Goal: Task Accomplishment & Management: Complete application form

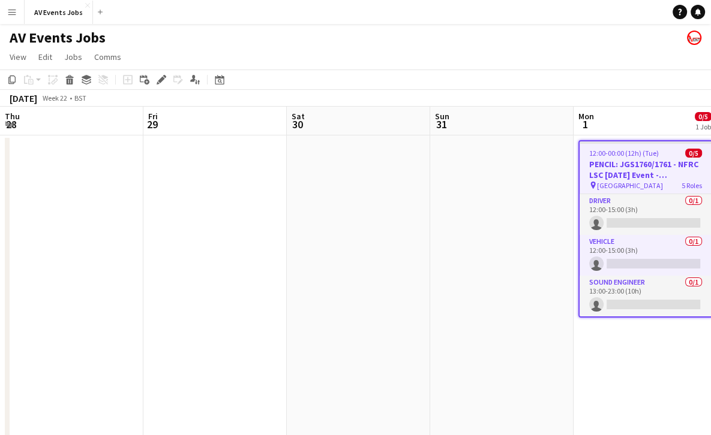
scroll to position [0, 412]
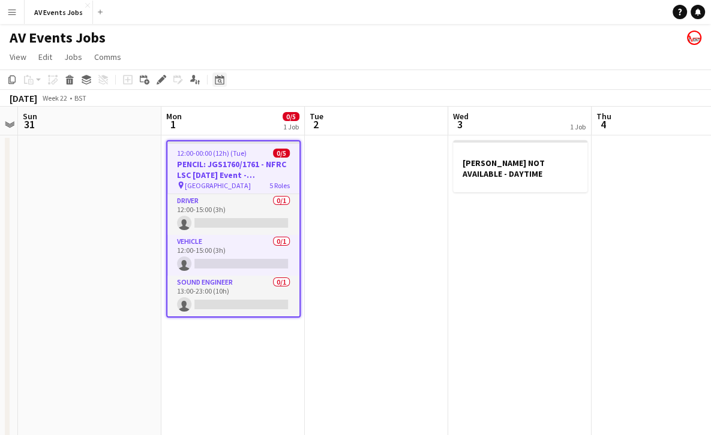
click at [224, 82] on div "Date picker" at bounding box center [219, 80] width 14 height 14
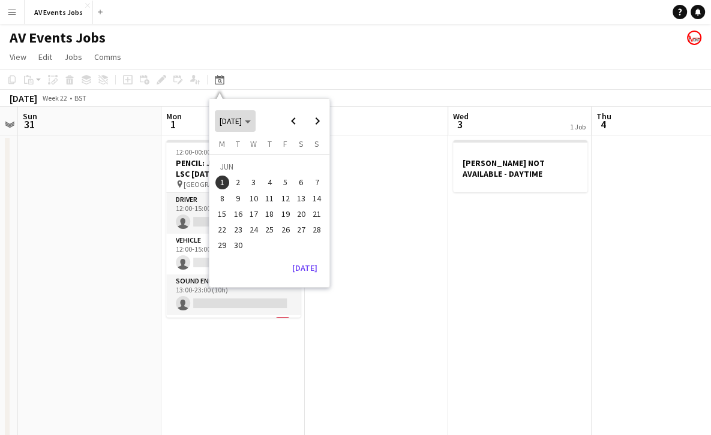
click at [251, 121] on polygon "Choose month and year" at bounding box center [248, 122] width 6 height 3
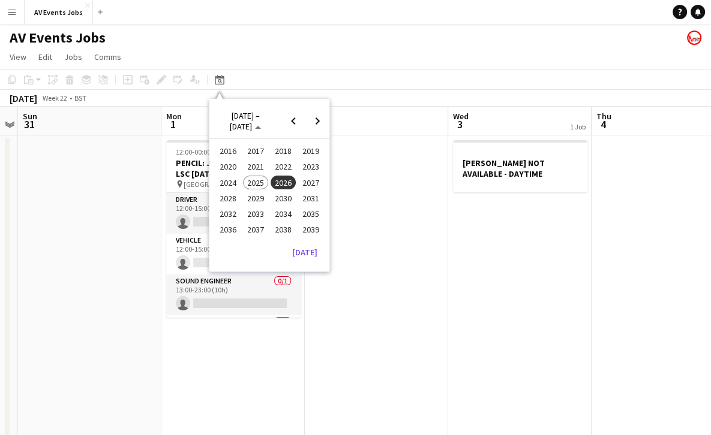
click at [258, 177] on span "2025" at bounding box center [255, 183] width 25 height 14
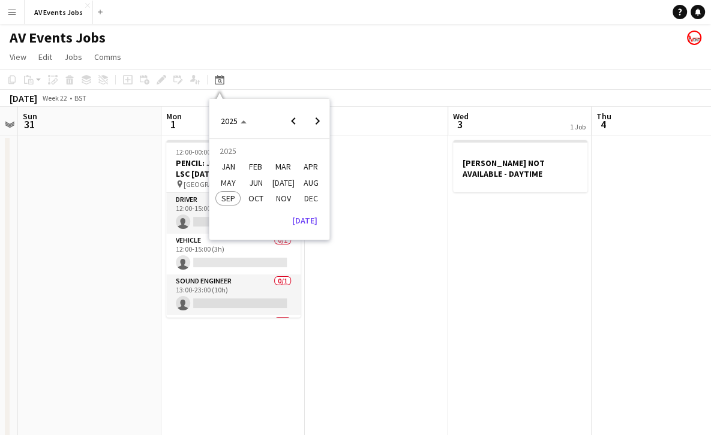
click at [245, 200] on span "OCT" at bounding box center [255, 198] width 25 height 14
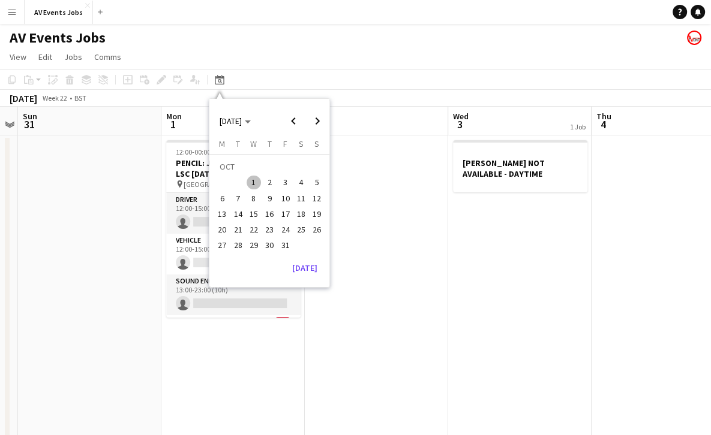
click at [249, 176] on span "1" at bounding box center [253, 183] width 14 height 14
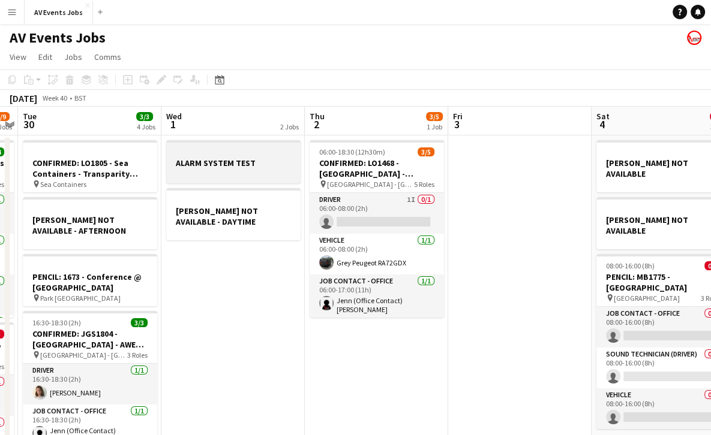
click at [249, 174] on div at bounding box center [233, 173] width 134 height 10
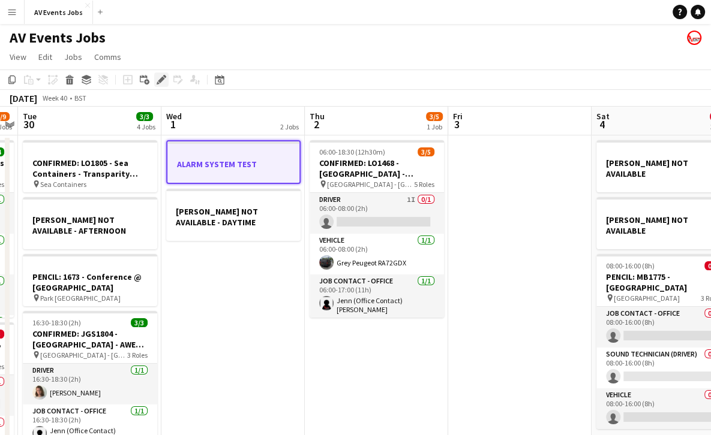
click at [161, 79] on icon at bounding box center [161, 80] width 7 height 7
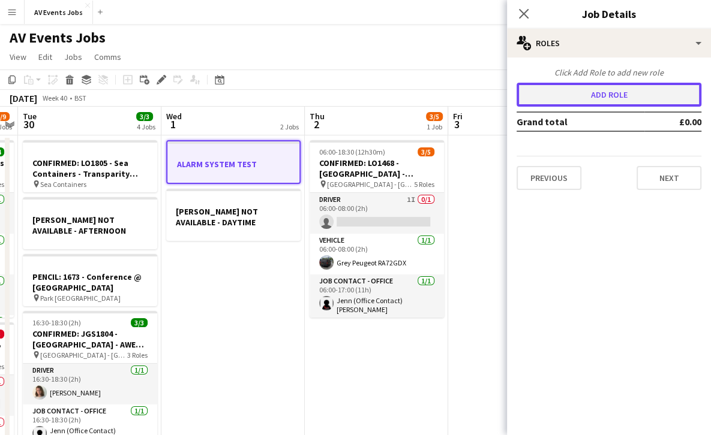
click at [601, 94] on button "Add role" at bounding box center [608, 95] width 185 height 24
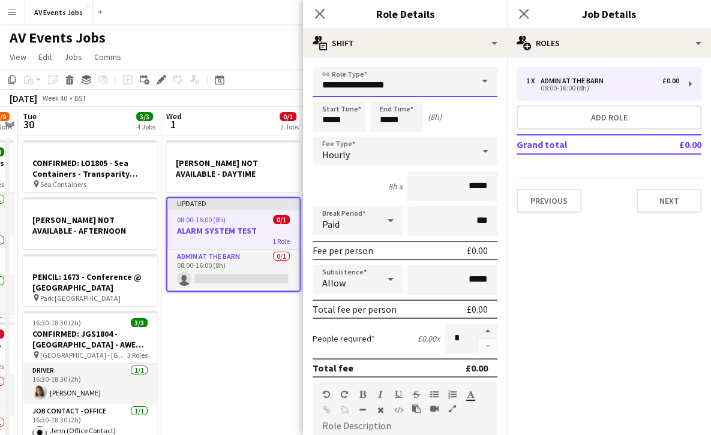
click at [462, 80] on input "**********" at bounding box center [404, 82] width 185 height 30
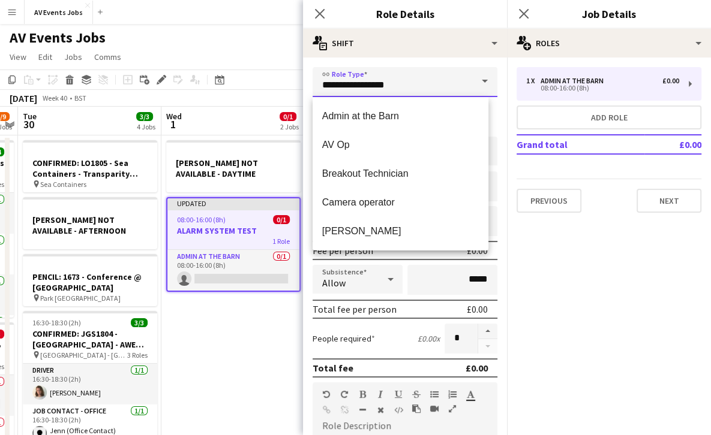
drag, startPoint x: 462, startPoint y: 80, endPoint x: 279, endPoint y: 77, distance: 182.9
click at [279, 77] on body "Menu Boards Boards Boards All jobs Status Workforce Workforce My Workforce Recr…" at bounding box center [355, 370] width 711 height 741
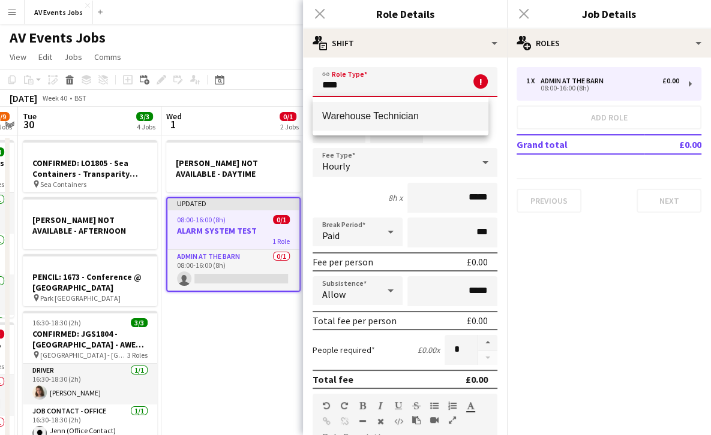
click at [362, 110] on mat-option "Warehouse Technician" at bounding box center [400, 116] width 176 height 29
type input "**********"
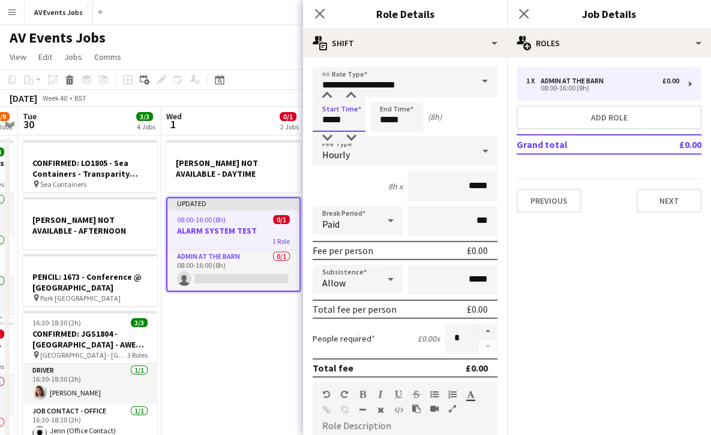
drag, startPoint x: 353, startPoint y: 115, endPoint x: 293, endPoint y: 115, distance: 60.0
click at [293, 115] on body "Menu Boards Boards Boards All jobs Status Workforce Workforce My Workforce Recr…" at bounding box center [355, 370] width 711 height 741
type input "*****"
drag, startPoint x: 408, startPoint y: 116, endPoint x: 360, endPoint y: 109, distance: 48.5
click at [360, 109] on div "Start Time ***** End Time ***** (3h)" at bounding box center [404, 117] width 185 height 30
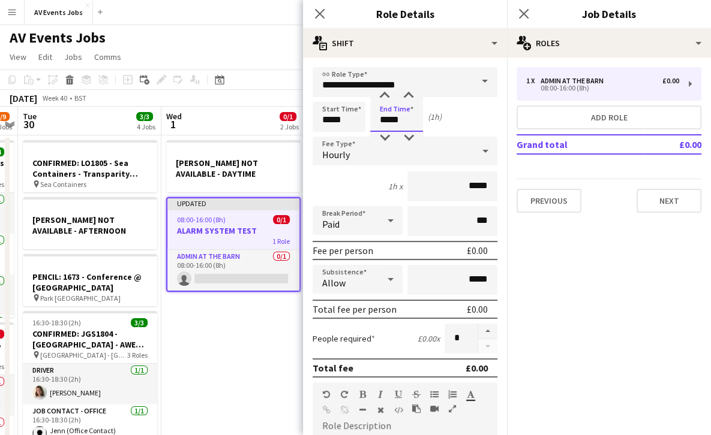
type input "*****"
click at [361, 185] on div "1h x *****" at bounding box center [404, 186] width 185 height 30
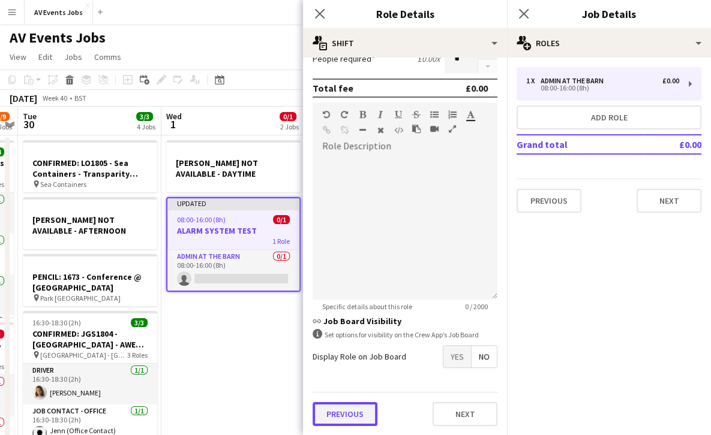
click at [348, 412] on button "Previous" at bounding box center [344, 414] width 65 height 24
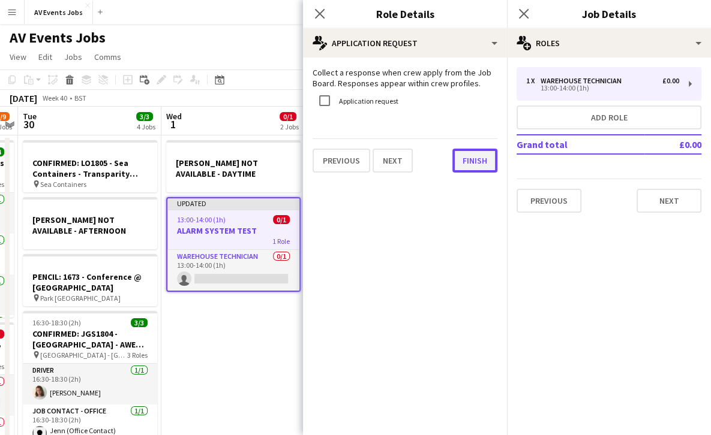
click at [470, 155] on button "Finish" at bounding box center [474, 161] width 45 height 24
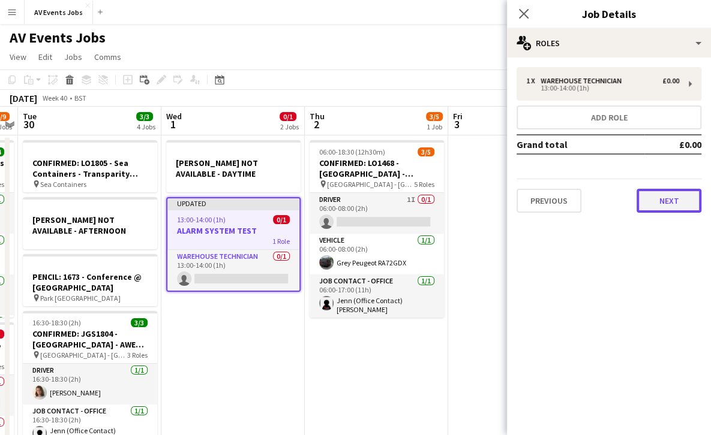
click at [661, 196] on button "Next" at bounding box center [668, 201] width 65 height 24
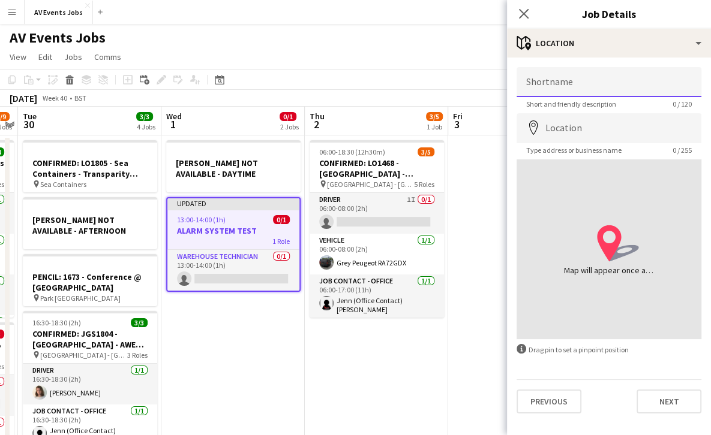
click at [630, 80] on input "Shortname" at bounding box center [608, 82] width 185 height 30
type input "********"
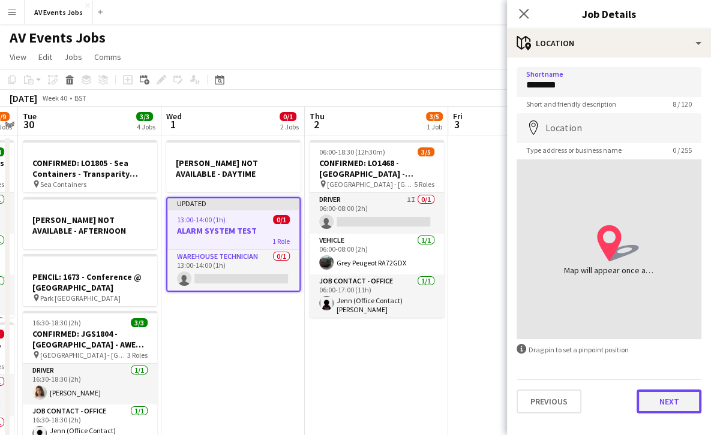
click at [654, 396] on button "Next" at bounding box center [668, 402] width 65 height 24
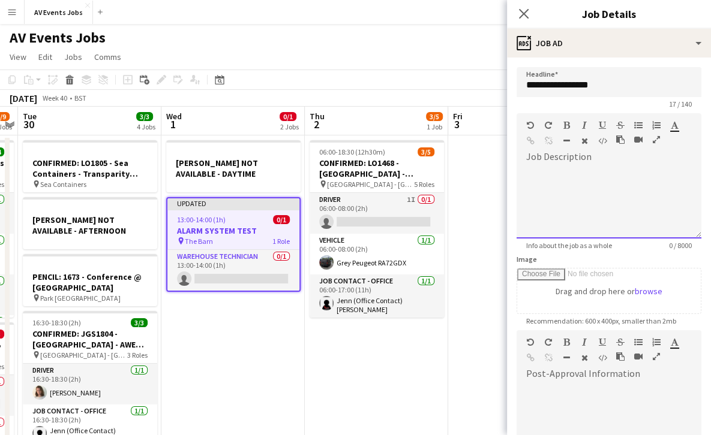
click at [598, 168] on div at bounding box center [608, 203] width 185 height 72
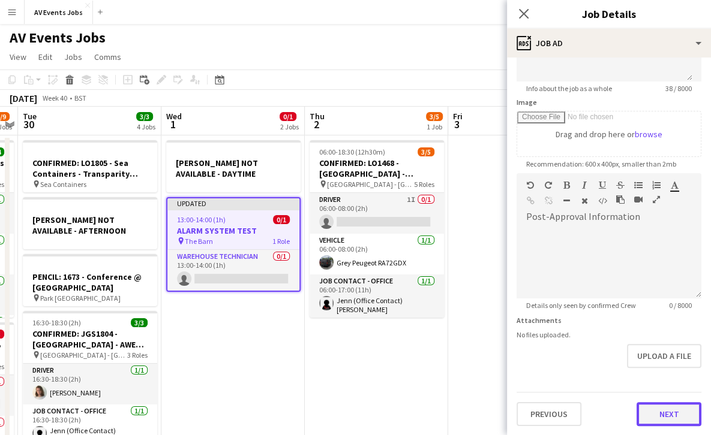
click at [648, 406] on button "Next" at bounding box center [668, 414] width 65 height 24
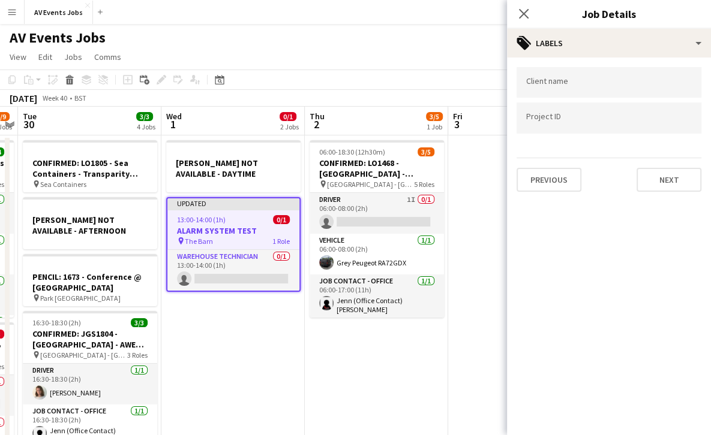
scroll to position [0, 0]
click at [618, 95] on div at bounding box center [608, 82] width 185 height 31
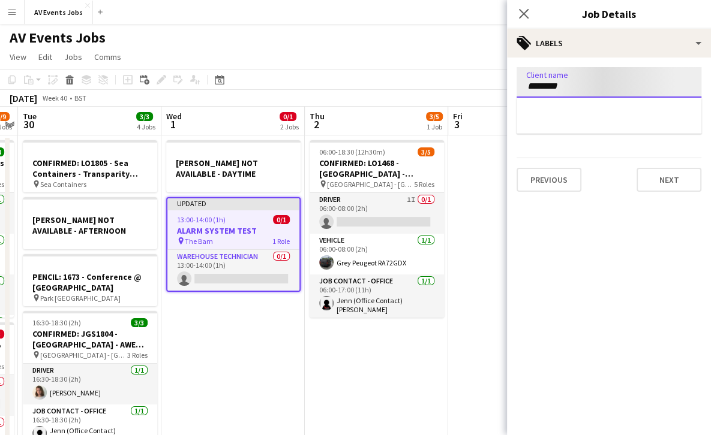
type input "*********"
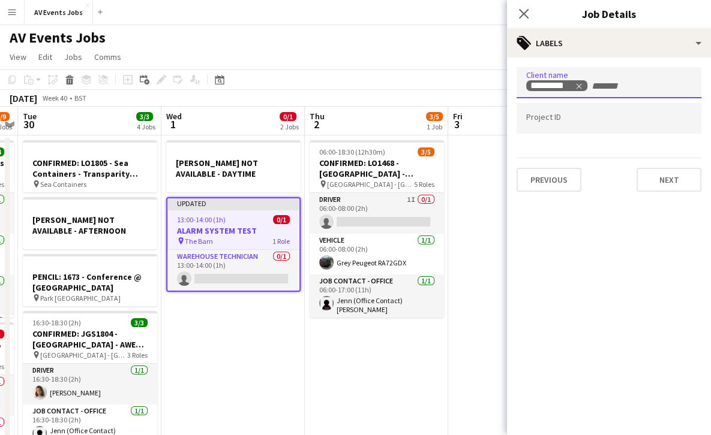
click at [600, 114] on div at bounding box center [608, 118] width 185 height 31
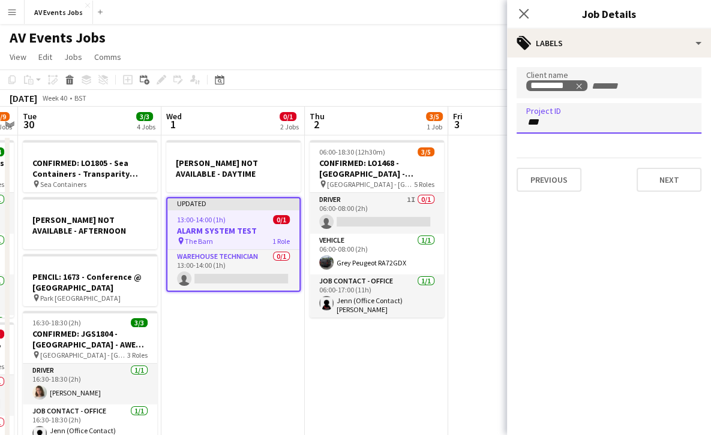
type input "****"
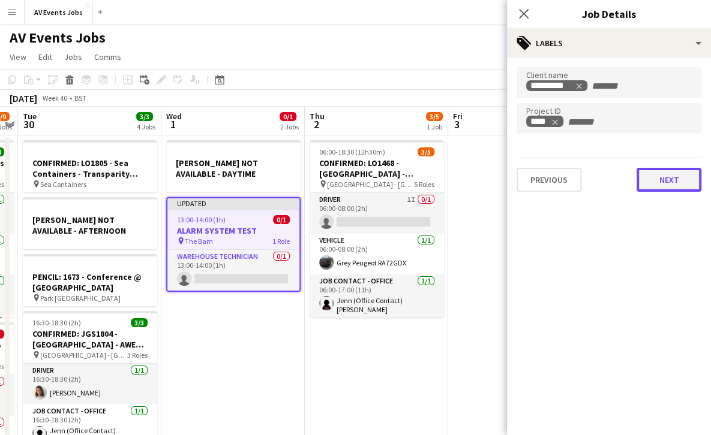
click at [648, 173] on button "Next" at bounding box center [668, 180] width 65 height 24
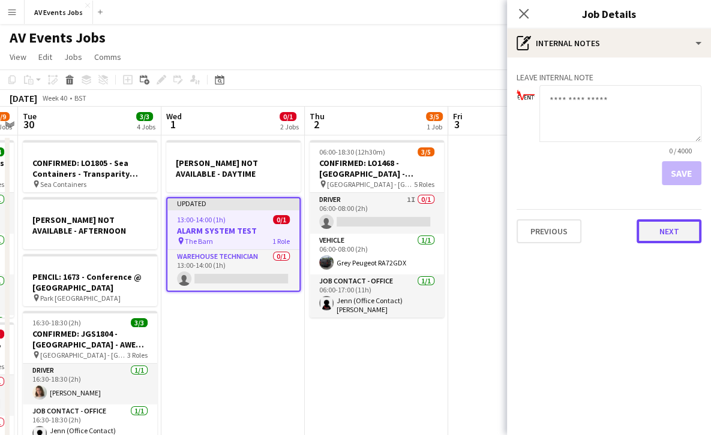
click at [659, 235] on button "Next" at bounding box center [668, 231] width 65 height 24
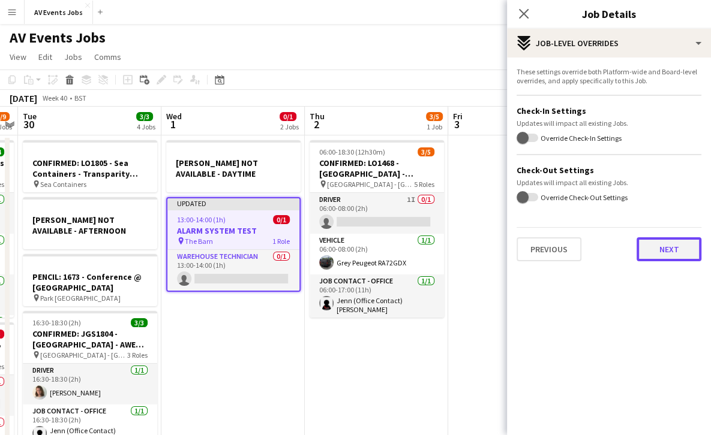
click at [662, 253] on button "Next" at bounding box center [668, 249] width 65 height 24
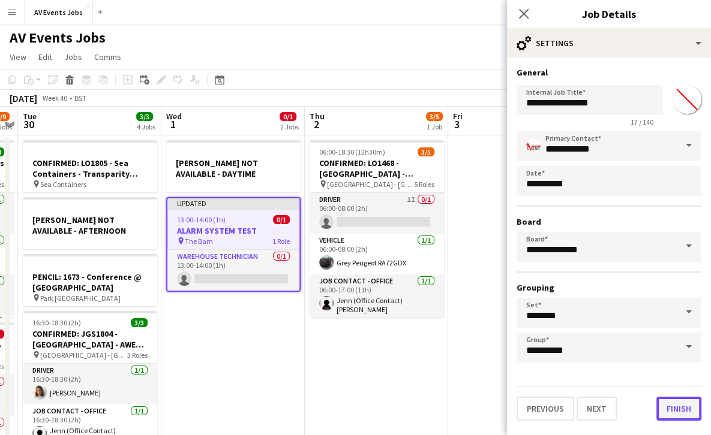
click at [679, 406] on button "Finish" at bounding box center [678, 409] width 45 height 24
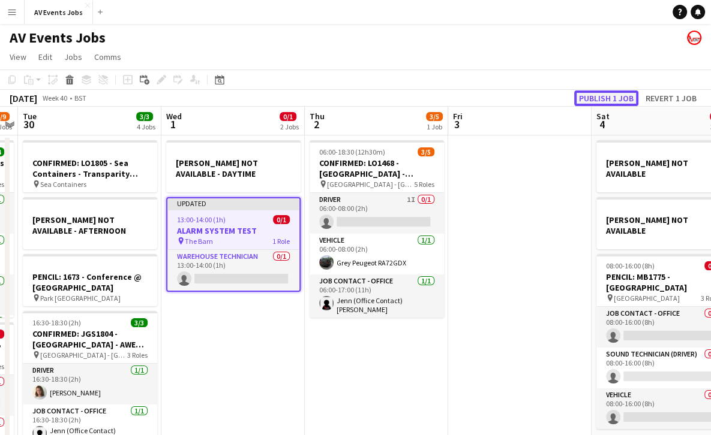
click at [604, 92] on button "Publish 1 job" at bounding box center [606, 99] width 64 height 16
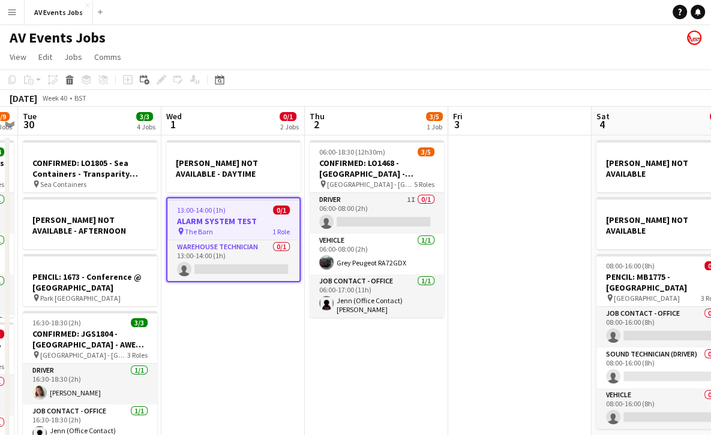
click at [260, 272] on app-card-role "Warehouse Technician 0/1 13:00-14:00 (1h) single-neutral-actions" at bounding box center [233, 260] width 132 height 41
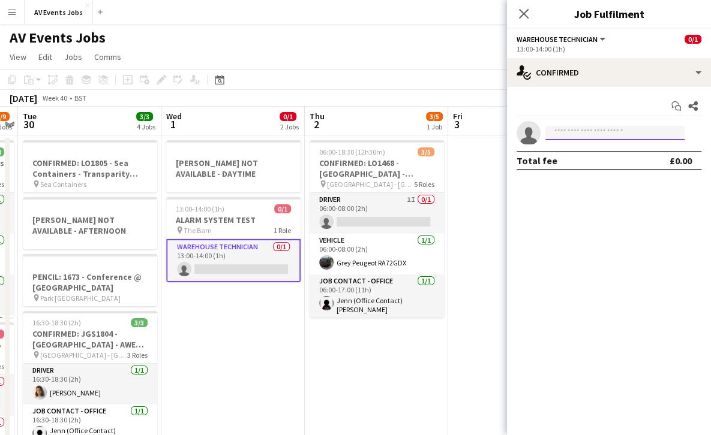
click at [588, 130] on input at bounding box center [614, 133] width 139 height 14
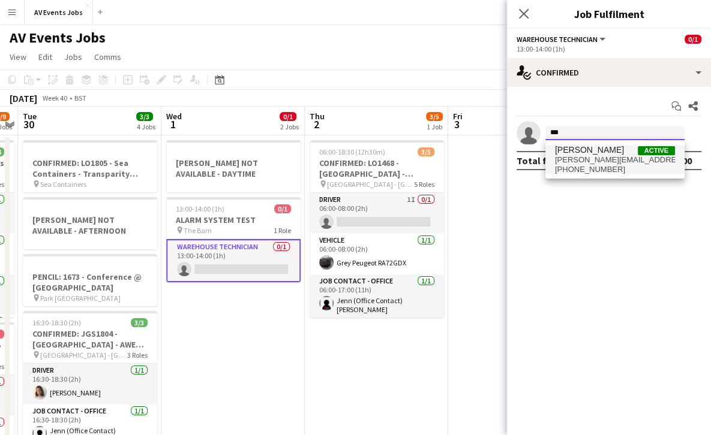
type input "***"
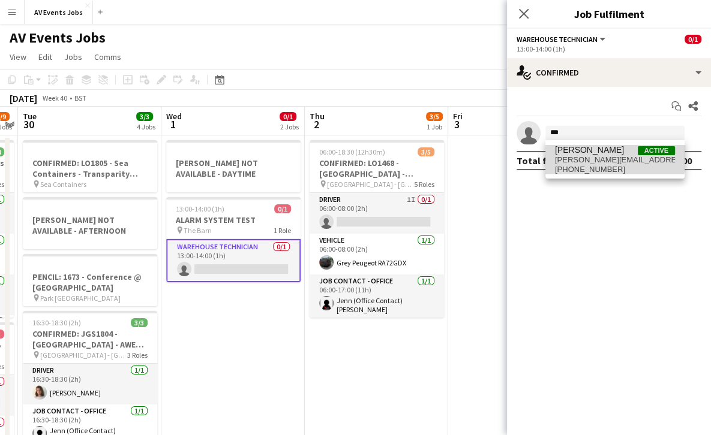
click at [581, 150] on span "[PERSON_NAME]" at bounding box center [589, 150] width 69 height 10
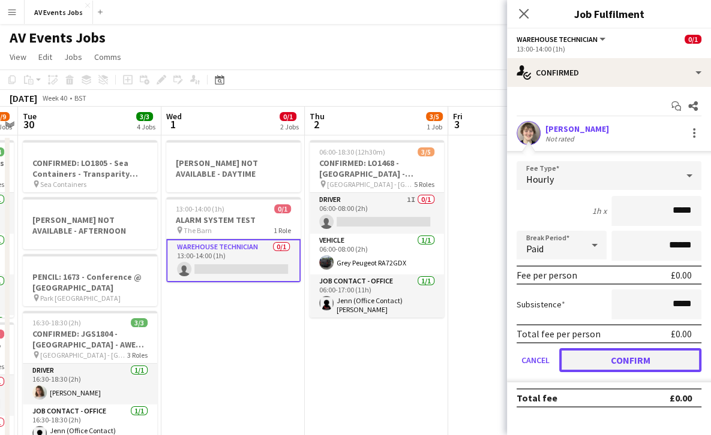
click at [645, 357] on button "Confirm" at bounding box center [630, 360] width 142 height 24
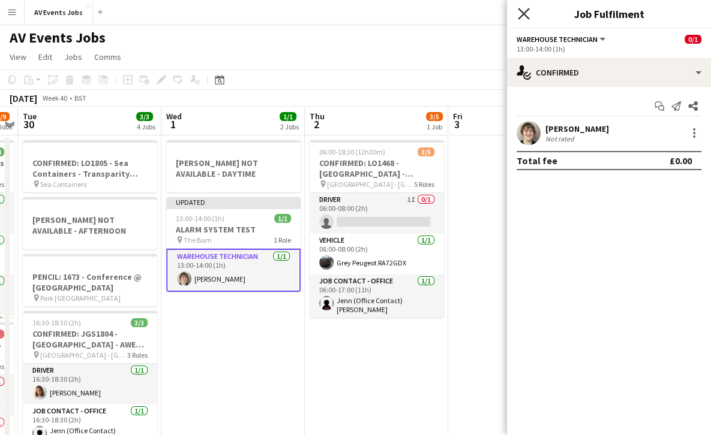
click at [522, 12] on icon at bounding box center [522, 13] width 11 height 11
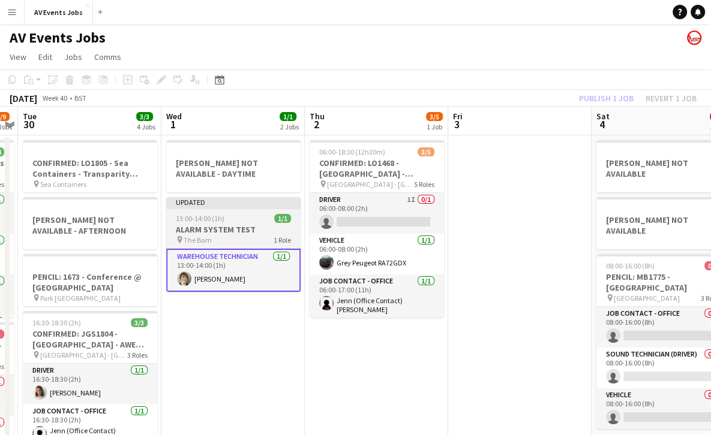
click at [237, 214] on div "13:00-14:00 (1h) 1/1" at bounding box center [233, 218] width 134 height 9
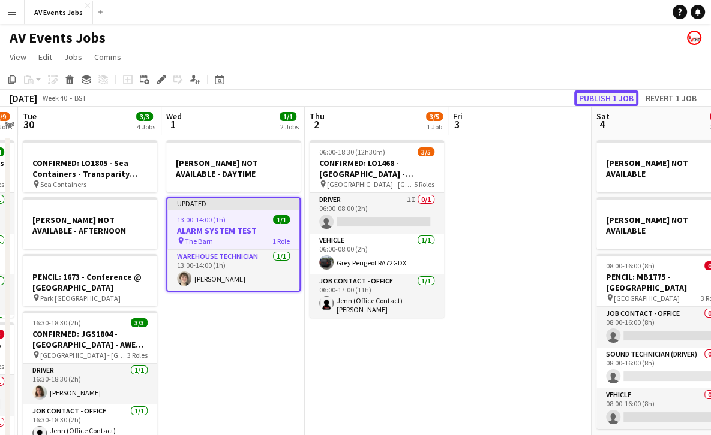
click at [613, 98] on button "Publish 1 job" at bounding box center [606, 99] width 64 height 16
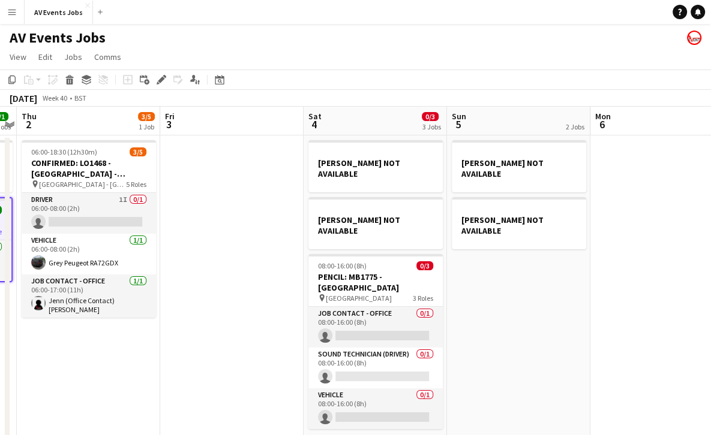
scroll to position [0, 420]
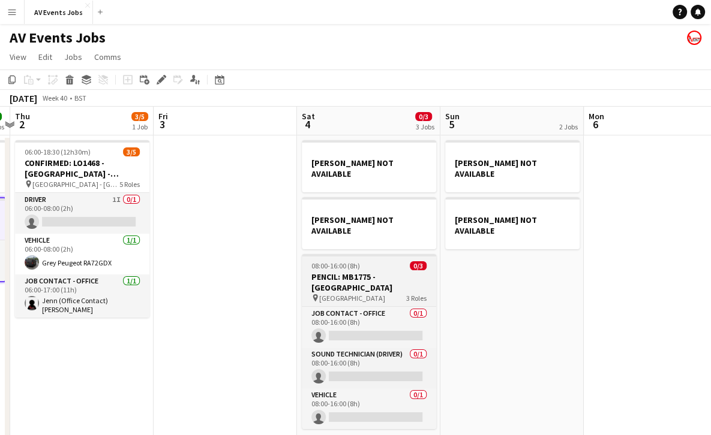
click at [398, 272] on h3 "PENCIL: MB1775 - [GEOGRAPHIC_DATA]" at bounding box center [369, 283] width 134 height 22
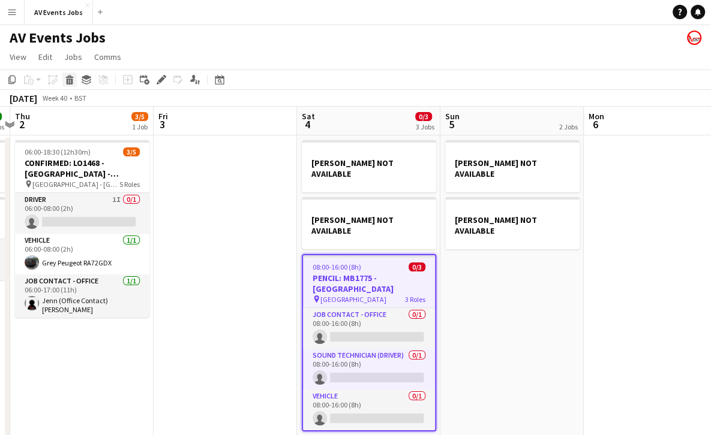
click at [68, 78] on icon "Delete" at bounding box center [70, 80] width 10 height 10
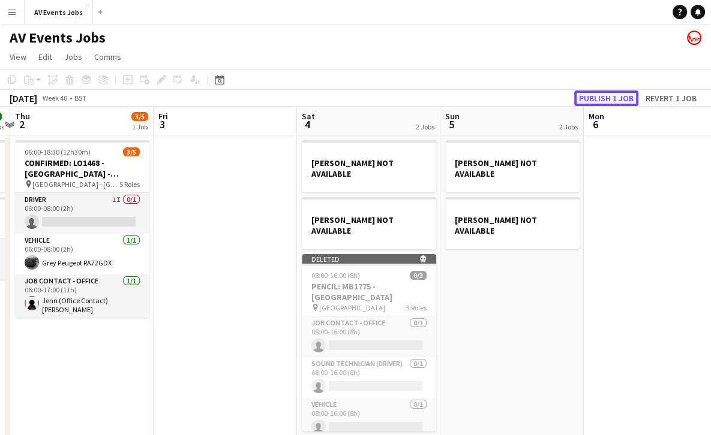
click at [615, 91] on button "Publish 1 job" at bounding box center [606, 99] width 64 height 16
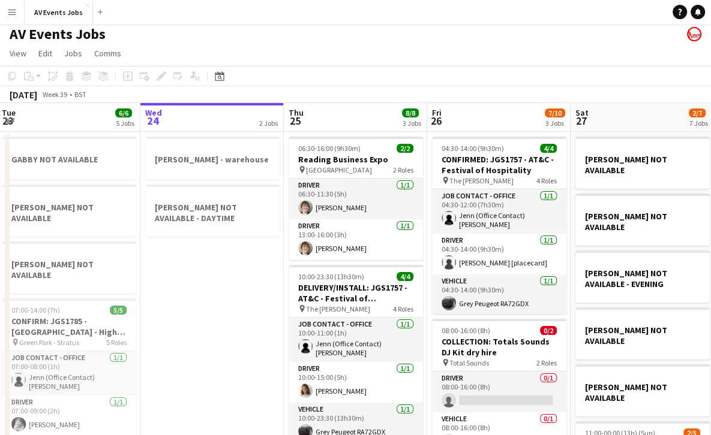
scroll to position [0, 0]
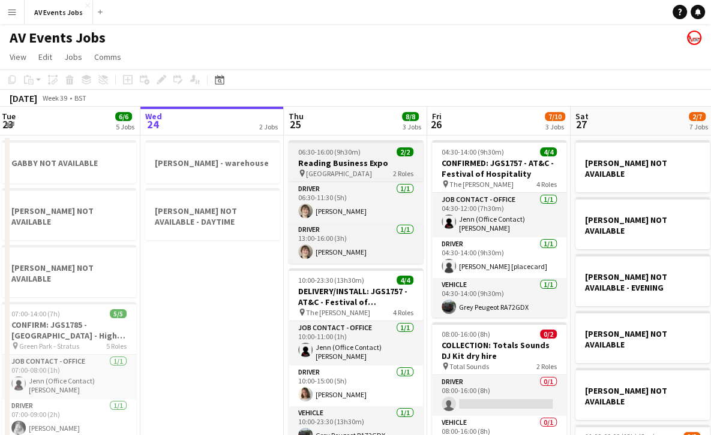
click at [370, 156] on div "06:30-16:00 (9h30m) 2/2" at bounding box center [355, 152] width 134 height 9
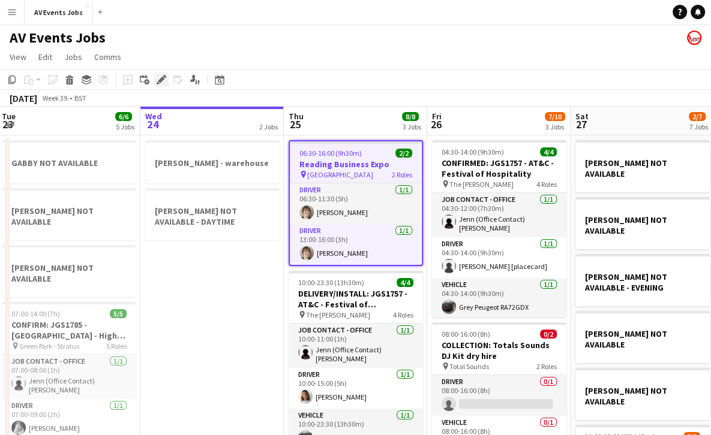
click at [163, 77] on icon at bounding box center [161, 80] width 7 height 7
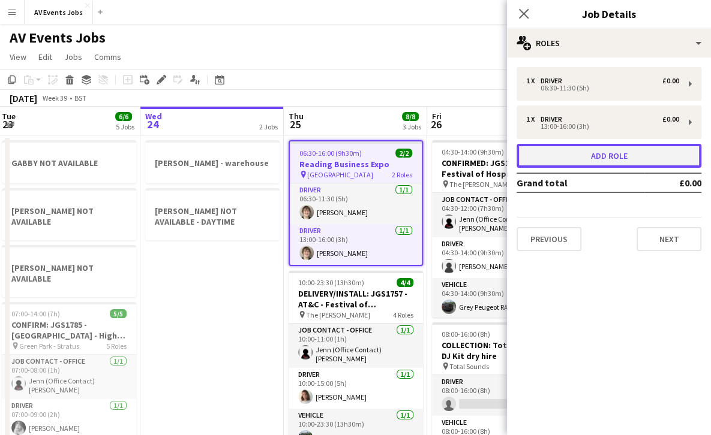
click at [559, 162] on button "Add role" at bounding box center [608, 156] width 185 height 24
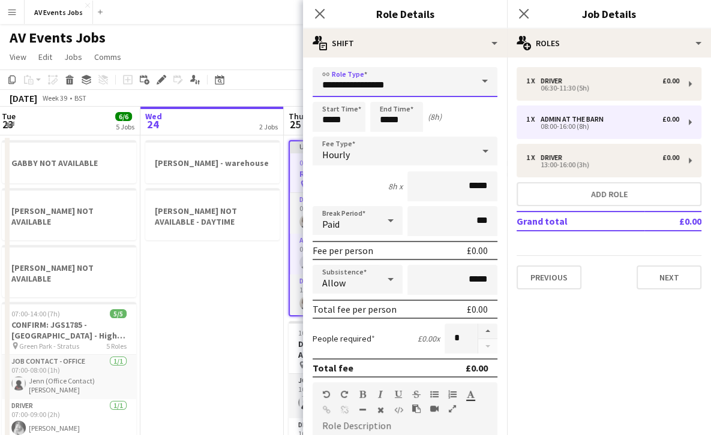
drag, startPoint x: 401, startPoint y: 86, endPoint x: 284, endPoint y: 84, distance: 116.3
click at [284, 84] on body "Menu Boards Boards Boards All jobs Status Workforce Workforce My Workforce Recr…" at bounding box center [355, 370] width 711 height 741
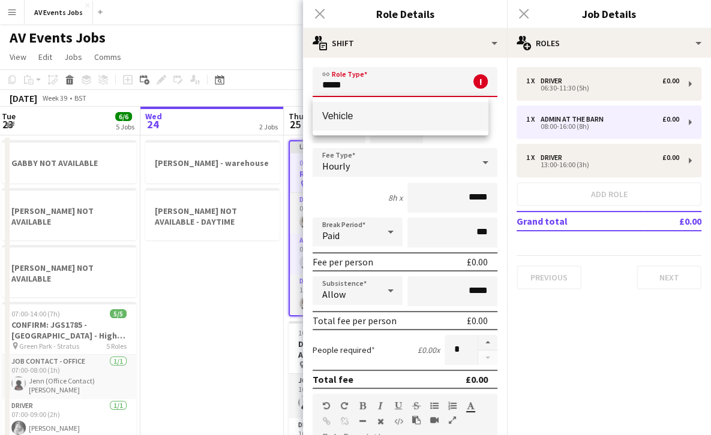
click at [345, 112] on span "Vehicle" at bounding box center [400, 115] width 157 height 11
type input "*******"
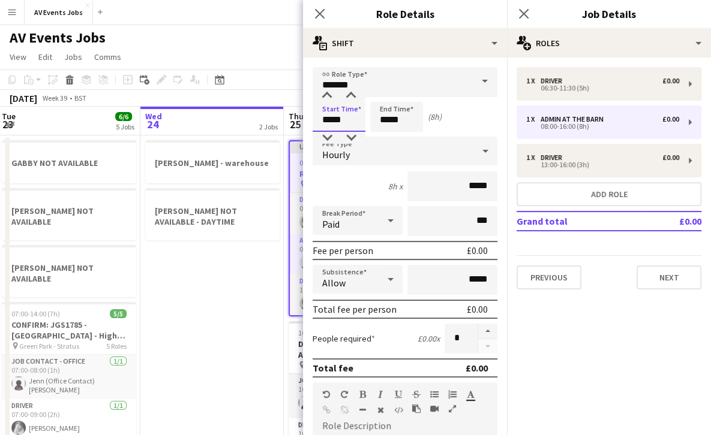
drag, startPoint x: 345, startPoint y: 116, endPoint x: 299, endPoint y: 115, distance: 45.6
click at [299, 115] on body "Menu Boards Boards Boards All jobs Status Workforce Workforce My Workforce Recr…" at bounding box center [355, 370] width 711 height 741
type input "*****"
drag, startPoint x: 402, startPoint y: 118, endPoint x: 365, endPoint y: 115, distance: 37.3
click at [365, 115] on div "Start Time ***** End Time ***** (9h 30m)" at bounding box center [404, 117] width 185 height 30
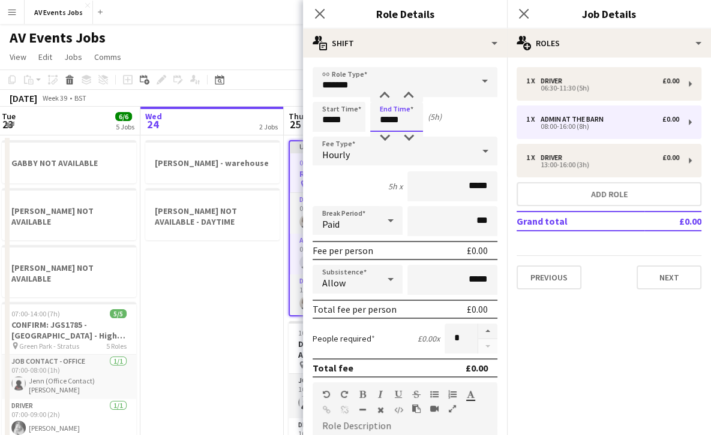
scroll to position [280, 0]
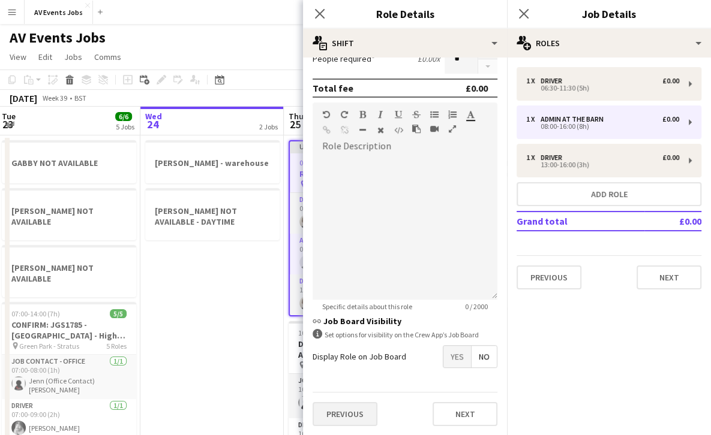
type input "*****"
click at [347, 412] on button "Previous" at bounding box center [344, 414] width 65 height 24
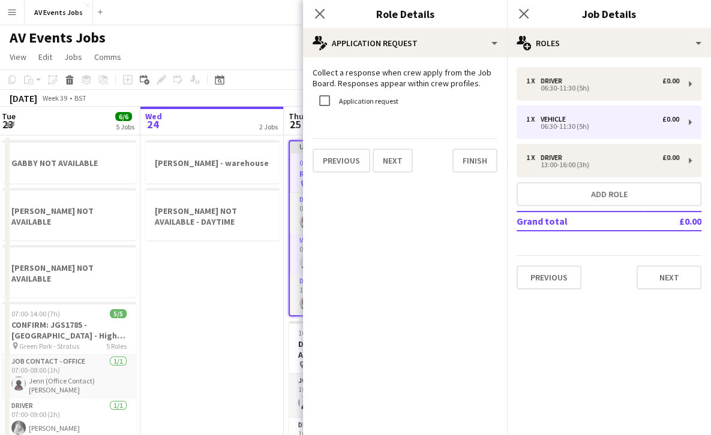
scroll to position [0, 0]
click at [471, 162] on button "Finish" at bounding box center [474, 161] width 45 height 24
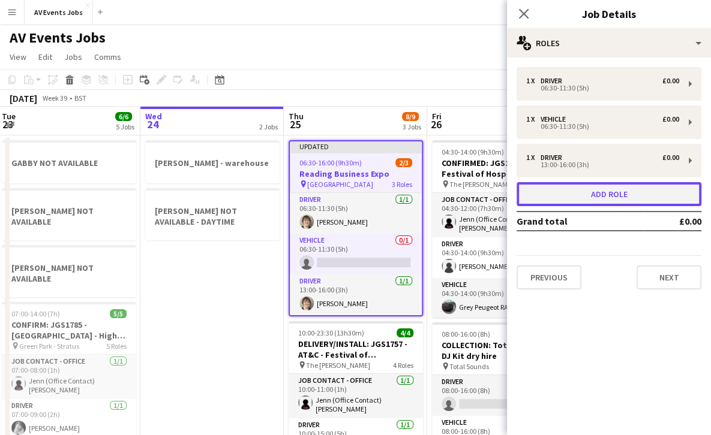
click at [570, 197] on button "Add role" at bounding box center [608, 194] width 185 height 24
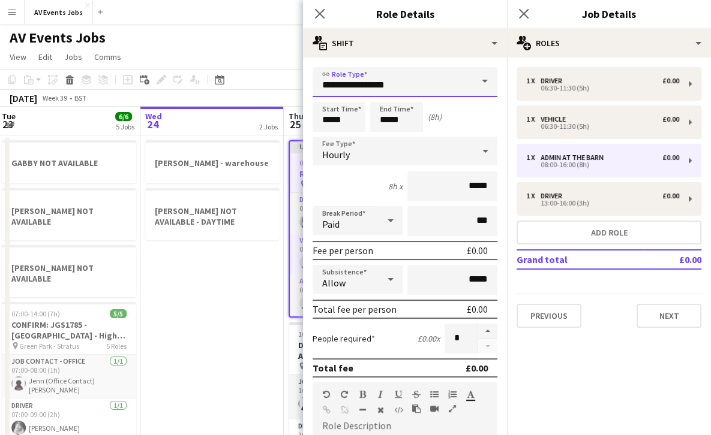
drag, startPoint x: 399, startPoint y: 76, endPoint x: 299, endPoint y: 79, distance: 100.2
click at [299, 79] on body "Menu Boards Boards Boards All jobs Status Workforce Workforce My Workforce Recr…" at bounding box center [355, 370] width 711 height 741
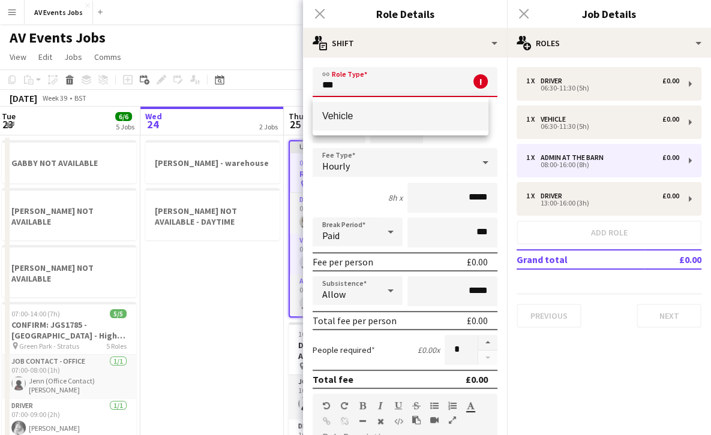
click at [347, 111] on span "Vehicle" at bounding box center [400, 115] width 157 height 11
type input "*******"
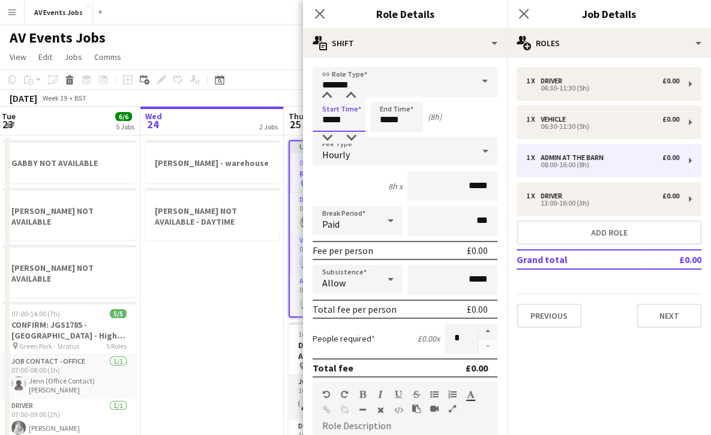
drag, startPoint x: 346, startPoint y: 115, endPoint x: 309, endPoint y: 118, distance: 37.3
click at [309, 118] on form "link Role Type ******* Start Time ***** End Time ***** (8h) Fee Type Hourly 8h …" at bounding box center [405, 391] width 204 height 649
type input "*****"
drag, startPoint x: 402, startPoint y: 121, endPoint x: 387, endPoint y: 121, distance: 15.0
click at [387, 121] on input "*****" at bounding box center [396, 117] width 53 height 30
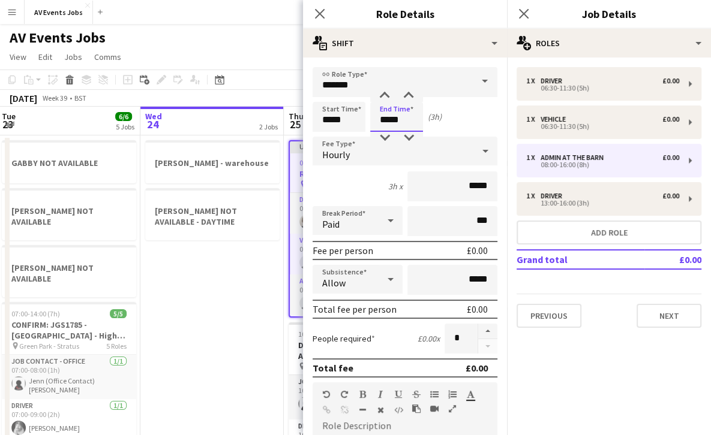
scroll to position [280, 0]
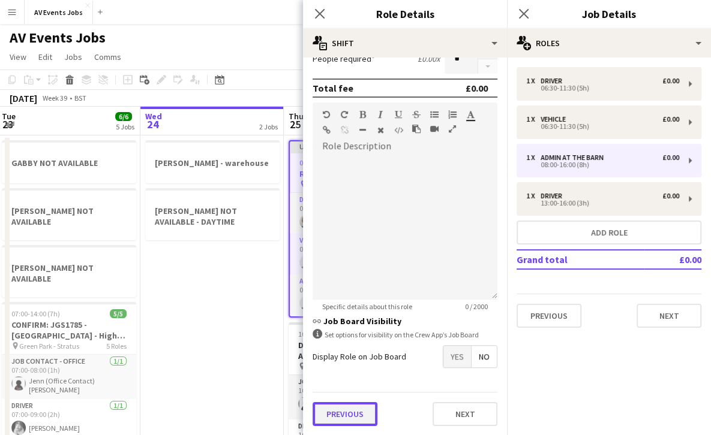
click at [341, 420] on button "Previous" at bounding box center [344, 414] width 65 height 24
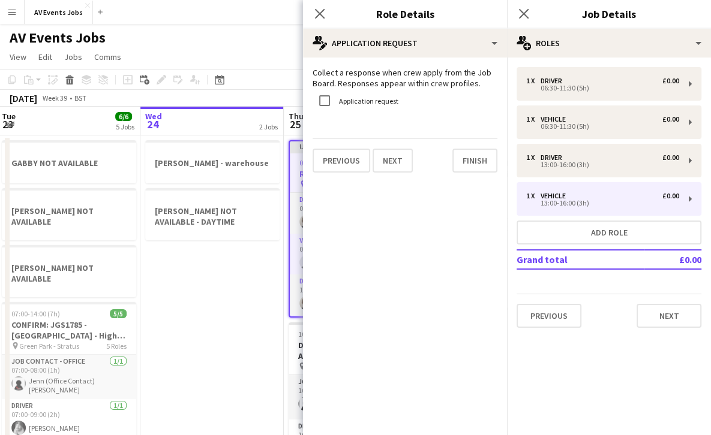
scroll to position [0, 0]
click at [467, 161] on button "Finish" at bounding box center [474, 161] width 45 height 24
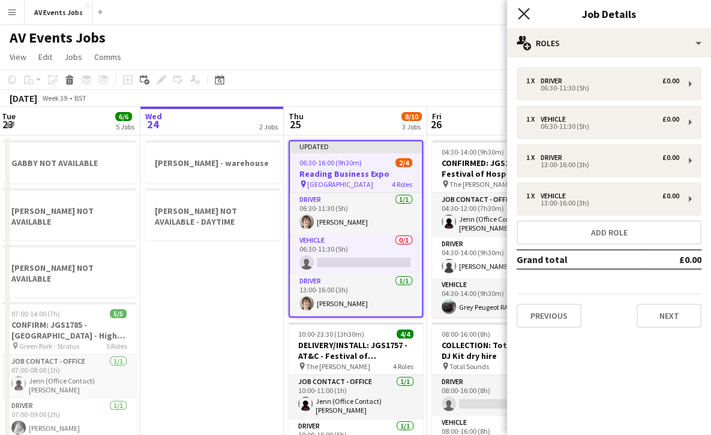
click at [524, 17] on icon "Close pop-in" at bounding box center [522, 13] width 11 height 11
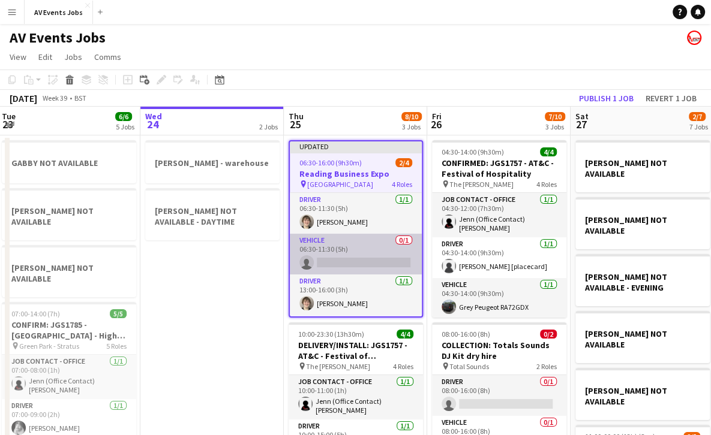
click at [372, 245] on app-card-role "Vehicle 0/1 06:30-11:30 (5h) single-neutral-actions" at bounding box center [356, 254] width 132 height 41
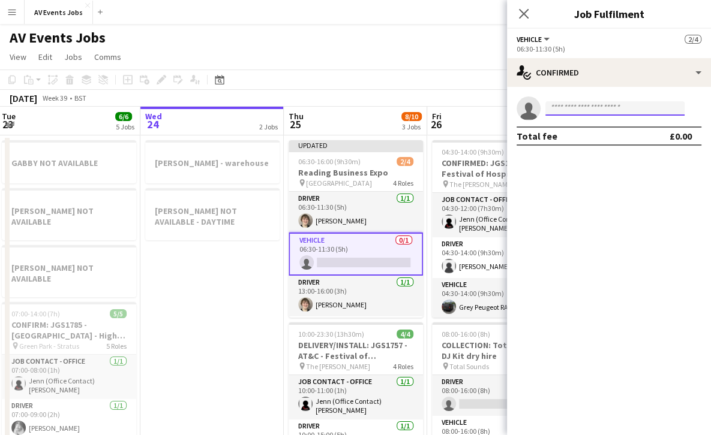
click at [577, 109] on input at bounding box center [614, 108] width 139 height 14
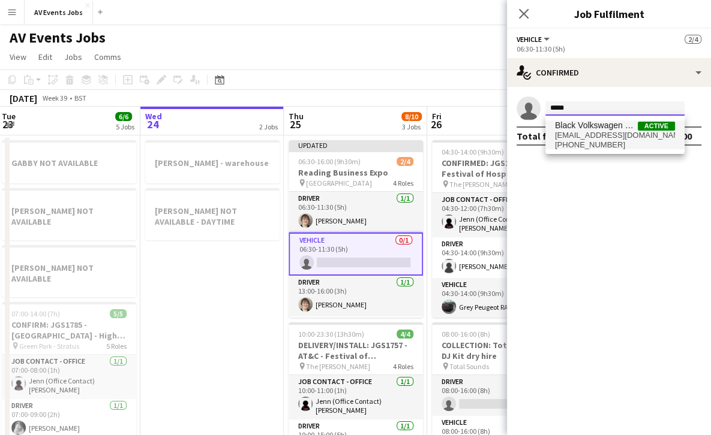
type input "*****"
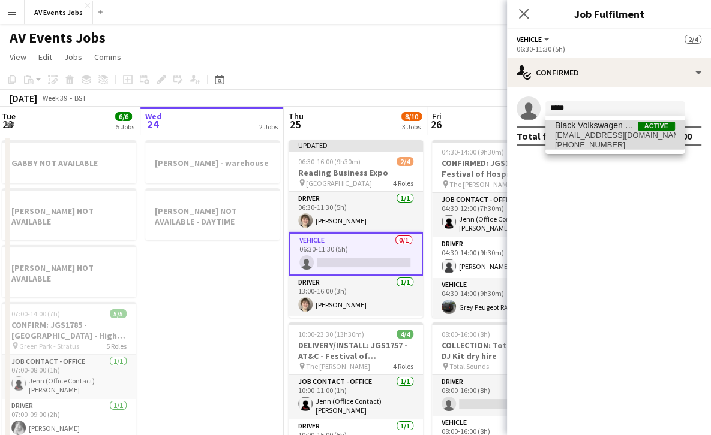
click at [585, 127] on span "Black Volkswagen OV21TZB" at bounding box center [596, 126] width 83 height 10
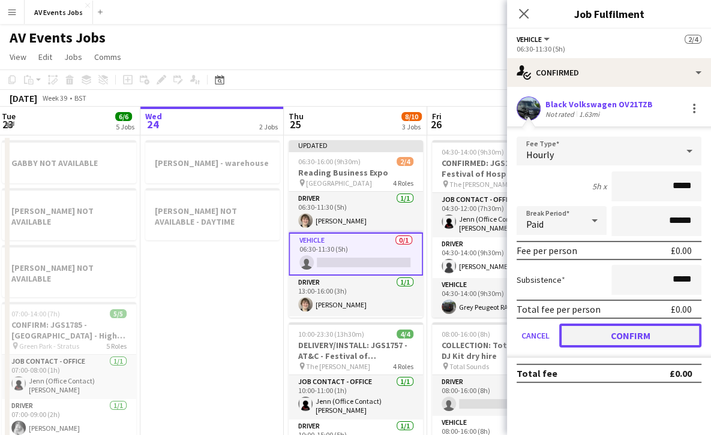
click at [612, 333] on button "Confirm" at bounding box center [630, 336] width 142 height 24
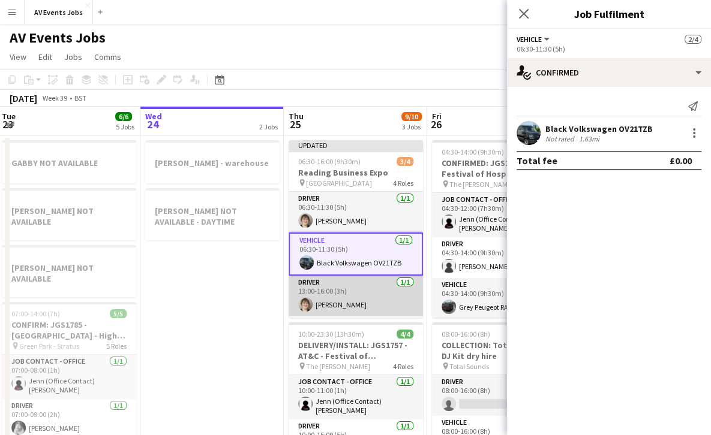
scroll to position [39, 0]
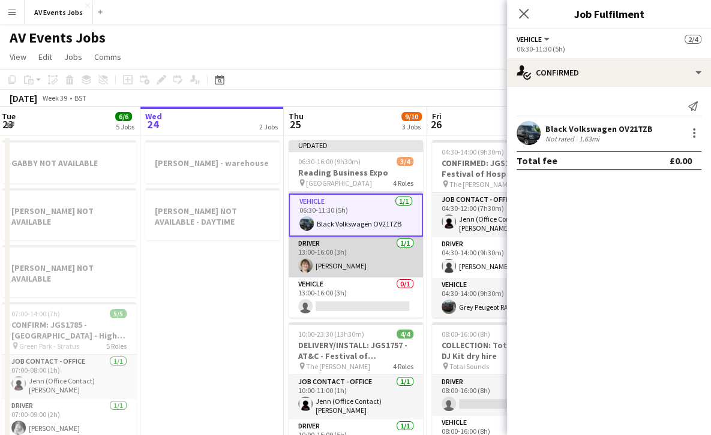
click at [357, 288] on app-card-role "Vehicle 0/1 13:00-16:00 (3h) single-neutral-actions" at bounding box center [355, 298] width 134 height 41
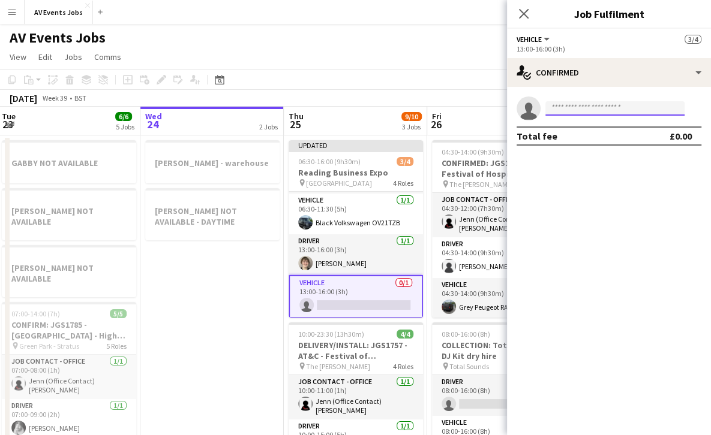
click at [579, 109] on input at bounding box center [614, 108] width 139 height 14
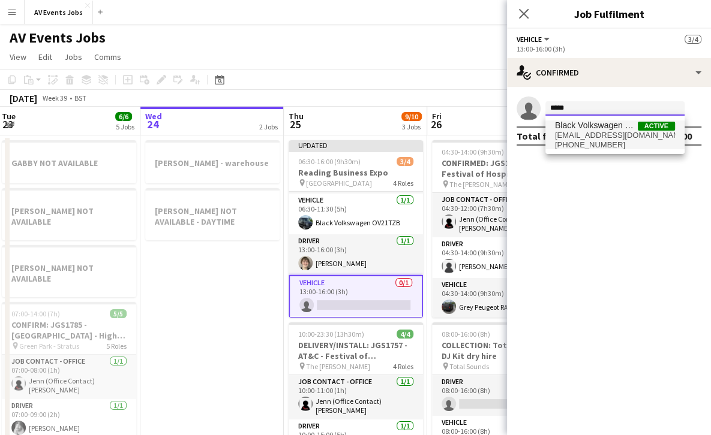
type input "*****"
click at [588, 125] on span "Black Volkswagen OV21TZB" at bounding box center [596, 126] width 83 height 10
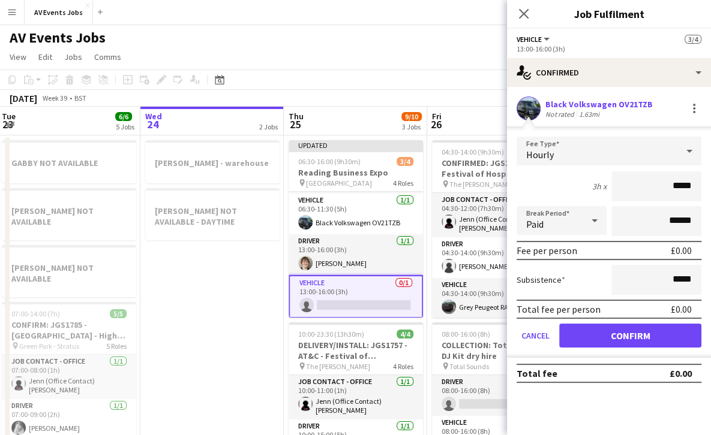
click at [597, 318] on div "Total fee per person £0.00" at bounding box center [608, 309] width 185 height 19
click at [597, 324] on button "Confirm" at bounding box center [630, 336] width 142 height 24
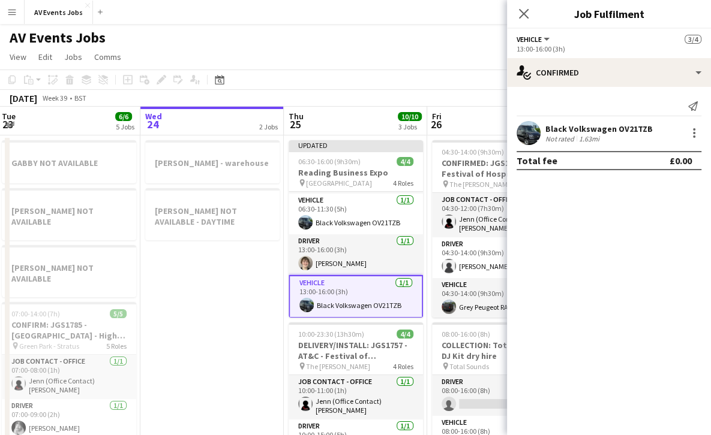
click at [522, 5] on div "Close pop-in" at bounding box center [524, 14] width 34 height 28
click at [522, 7] on app-icon "Close pop-in" at bounding box center [523, 13] width 17 height 17
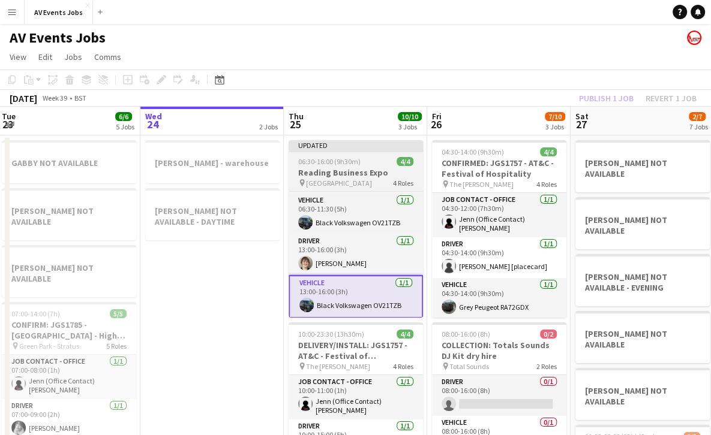
click at [378, 158] on div "06:30-16:00 (9h30m) 4/4" at bounding box center [355, 161] width 134 height 9
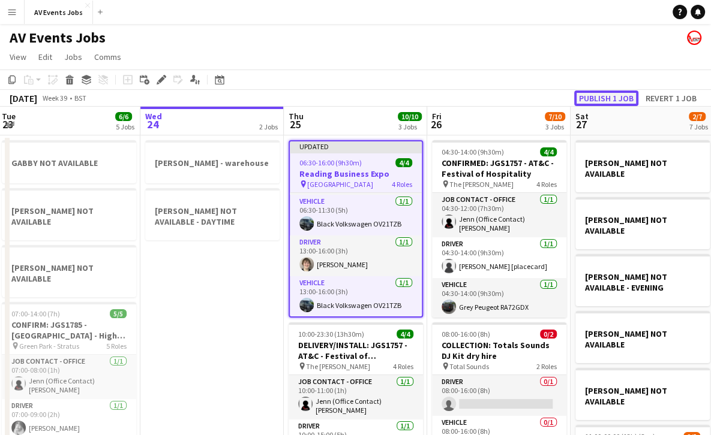
click at [609, 97] on button "Publish 1 job" at bounding box center [606, 99] width 64 height 16
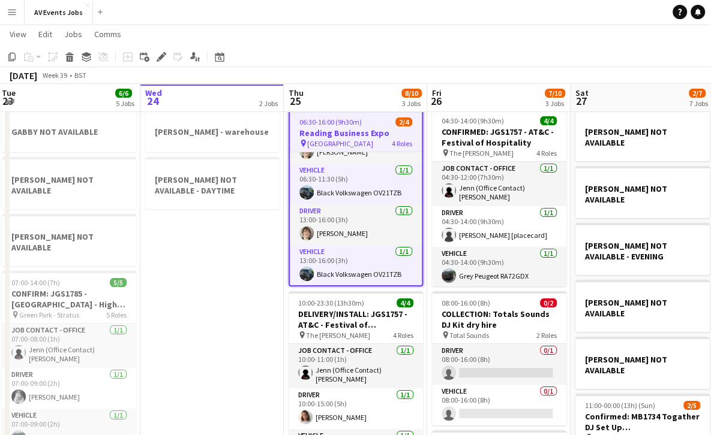
scroll to position [22, 0]
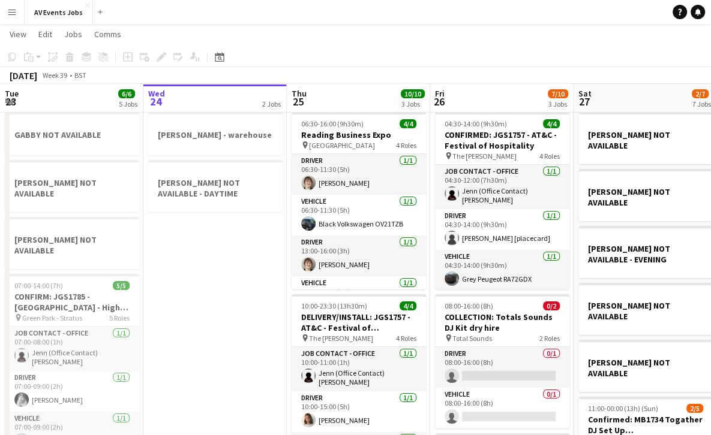
scroll to position [28, 0]
